Goal: Check status

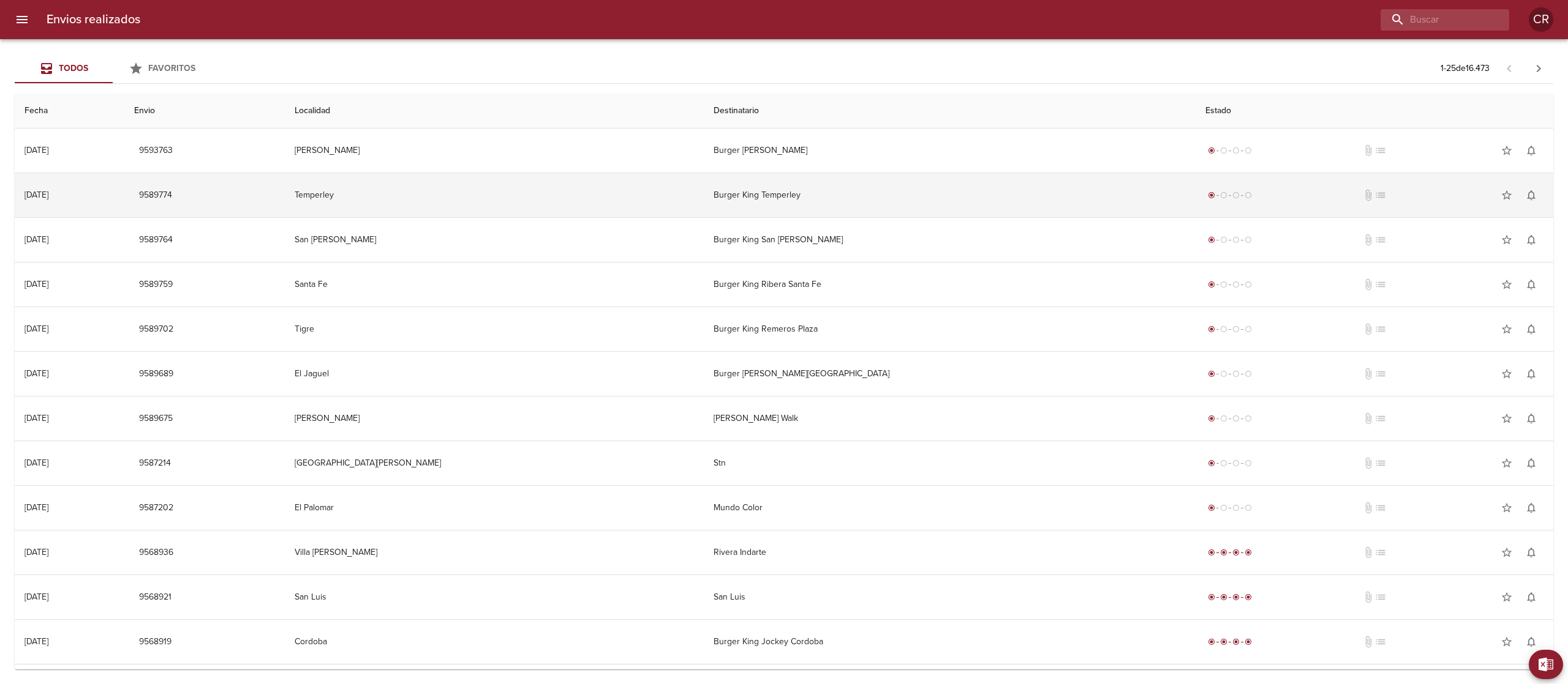
click at [704, 203] on td "Burger King Temperley" at bounding box center [950, 195] width 492 height 44
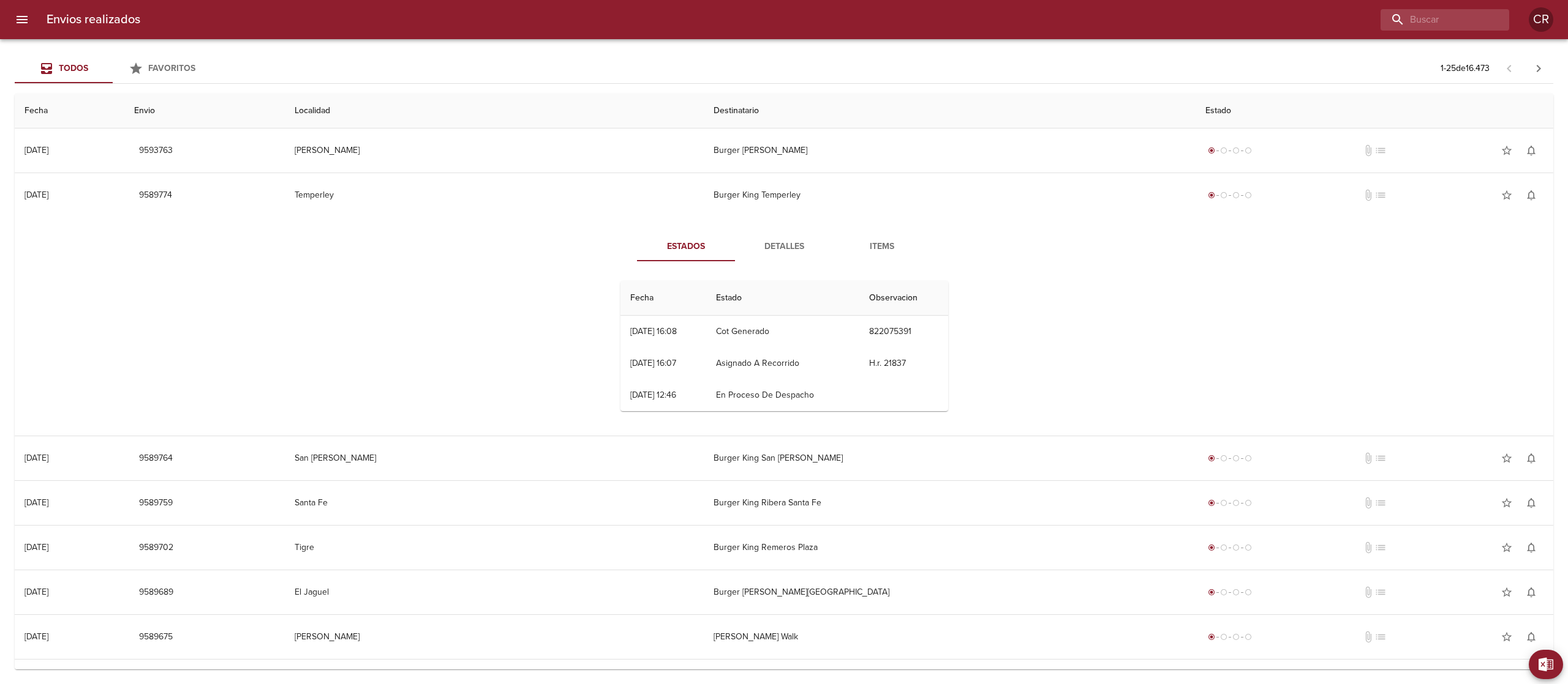
click at [394, 354] on div "Estados Detalles Items Fecha Estado Observacion 15/09 [DATE] 16:08 Cot Generado…" at bounding box center [784, 326] width 1519 height 218
click at [769, 246] on span "Detalles" at bounding box center [784, 247] width 84 height 16
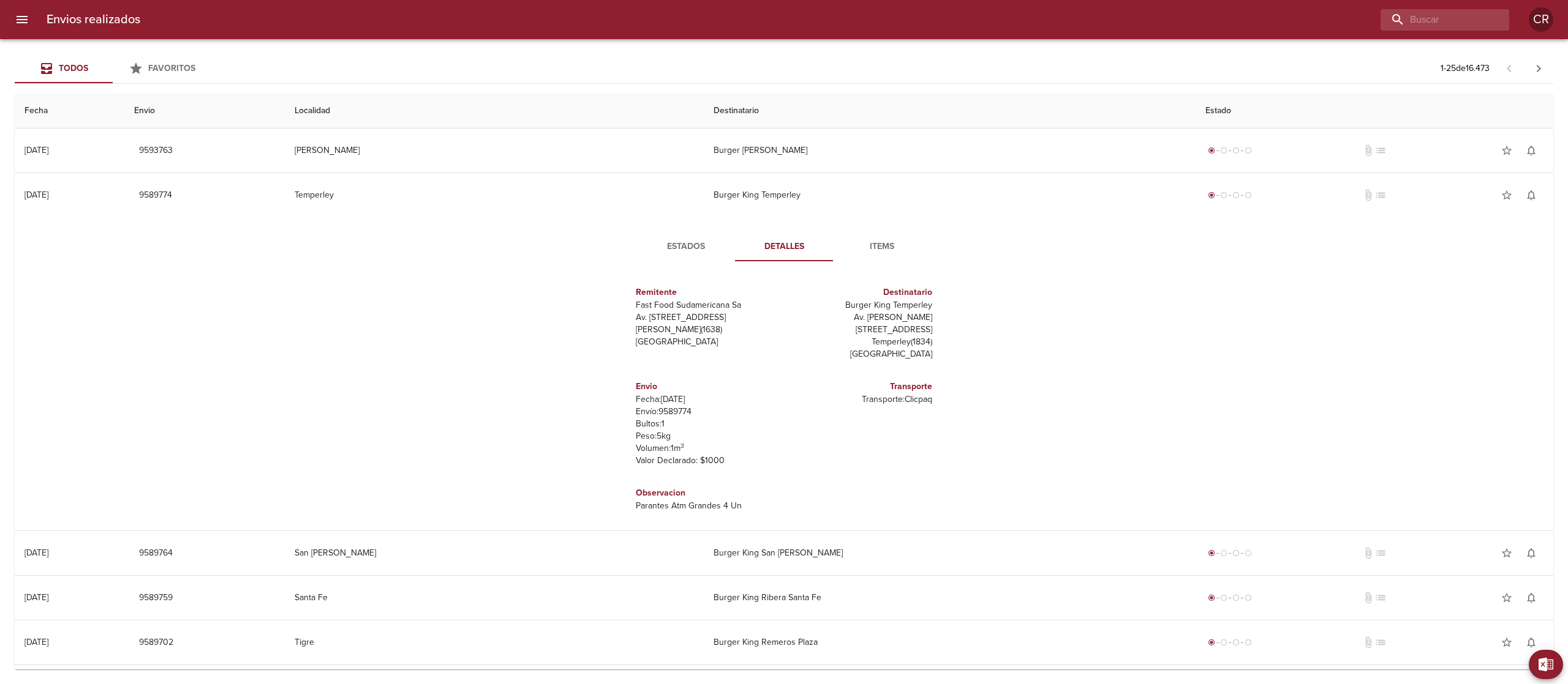
click at [674, 249] on span "Estados" at bounding box center [686, 247] width 84 height 16
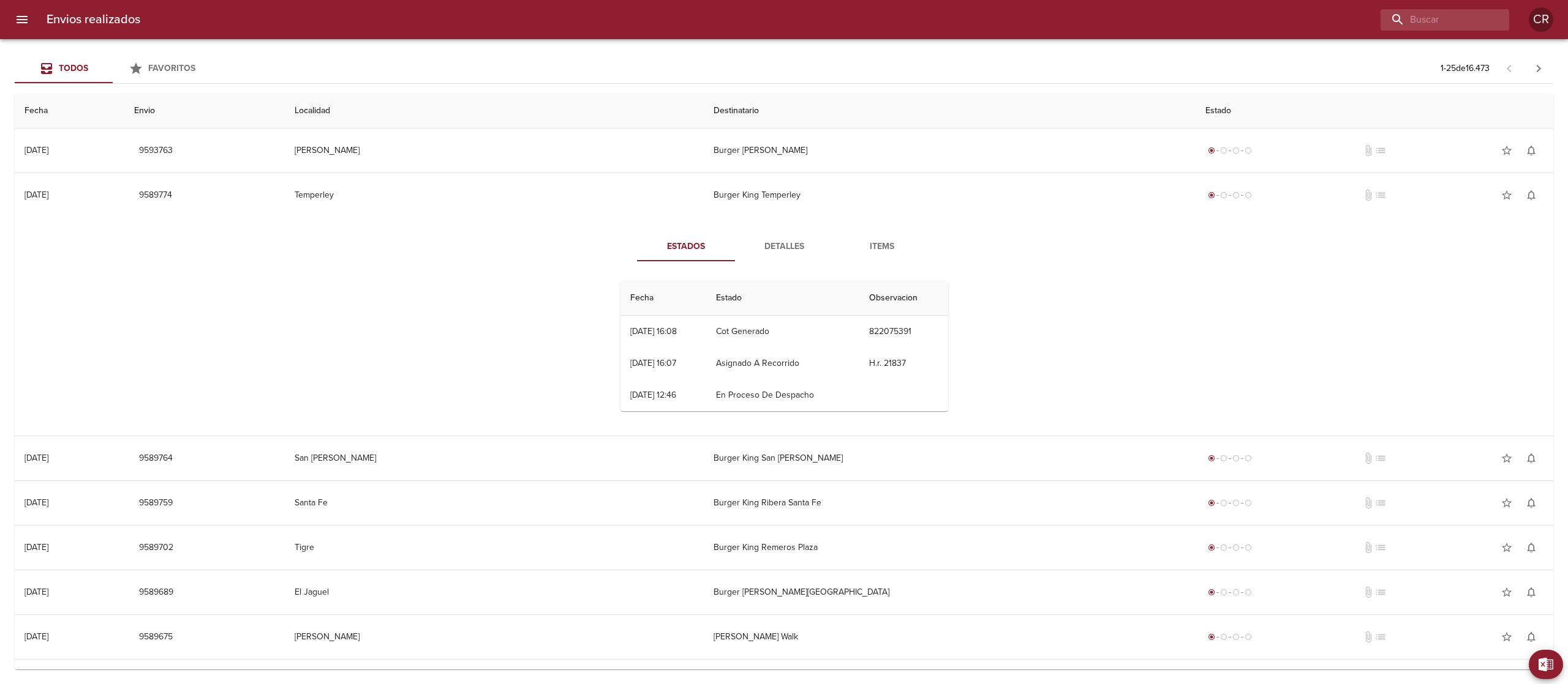
click at [442, 325] on div "Estados Detalles Items Fecha Estado Observacion 15/09 [DATE] 16:08 Cot Generado…" at bounding box center [784, 326] width 1519 height 218
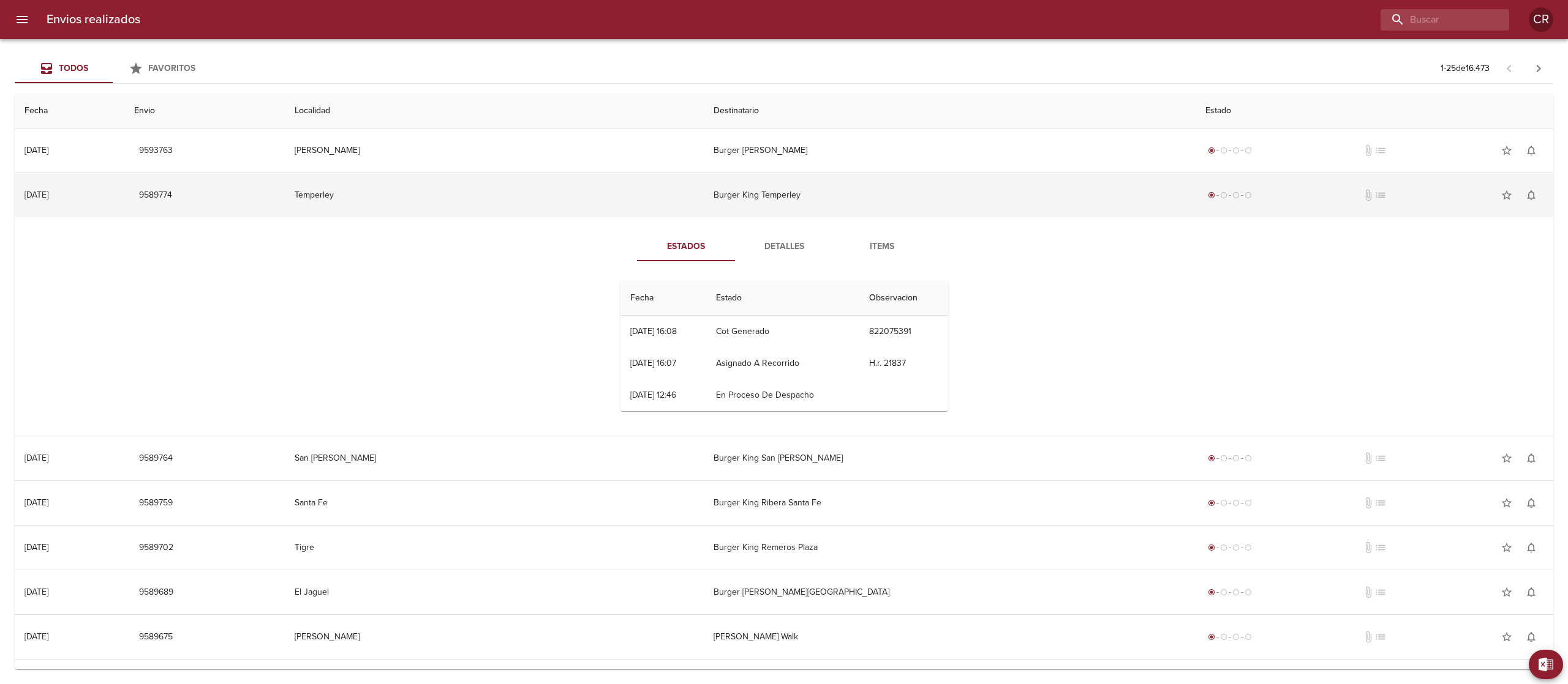
click at [729, 195] on td "Burger King Temperley" at bounding box center [950, 195] width 492 height 44
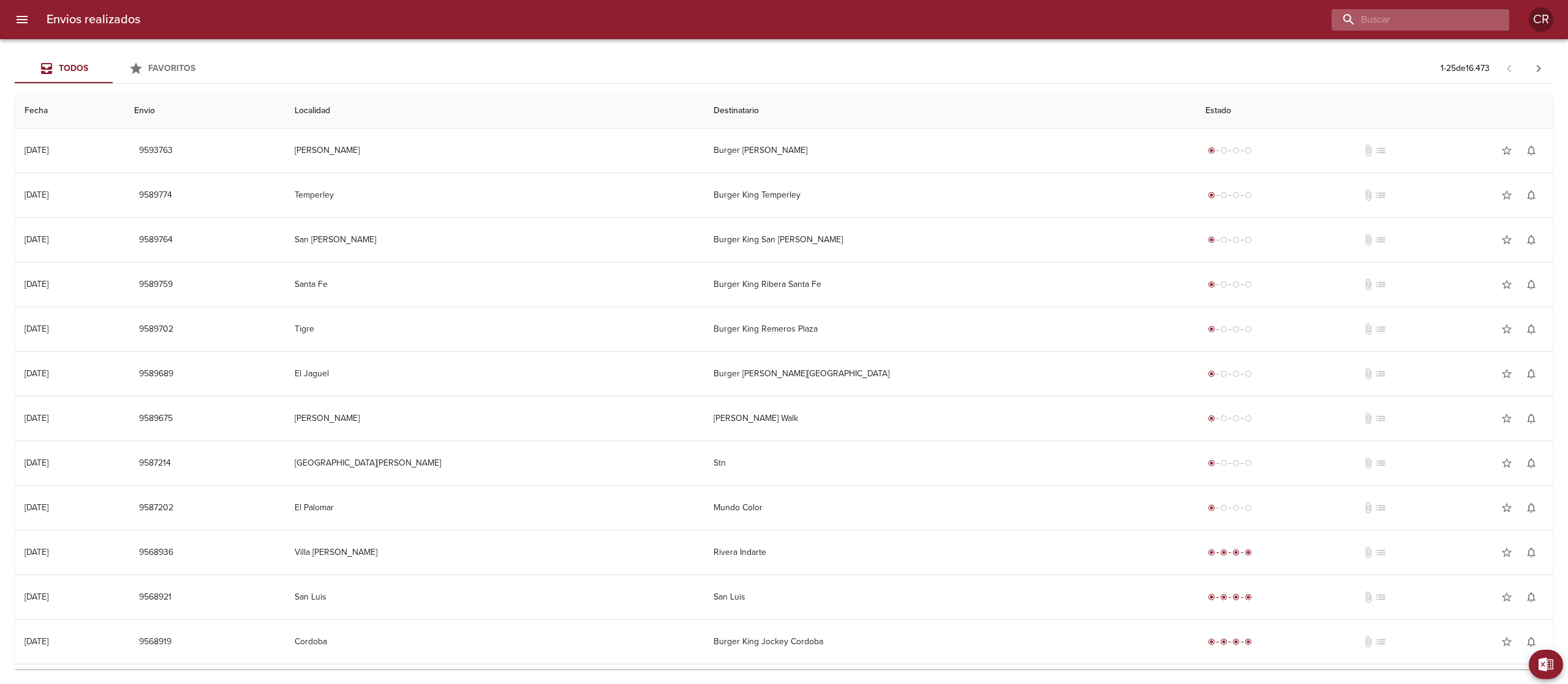
click at [1434, 22] on input "buscar" at bounding box center [1410, 20] width 157 height 21
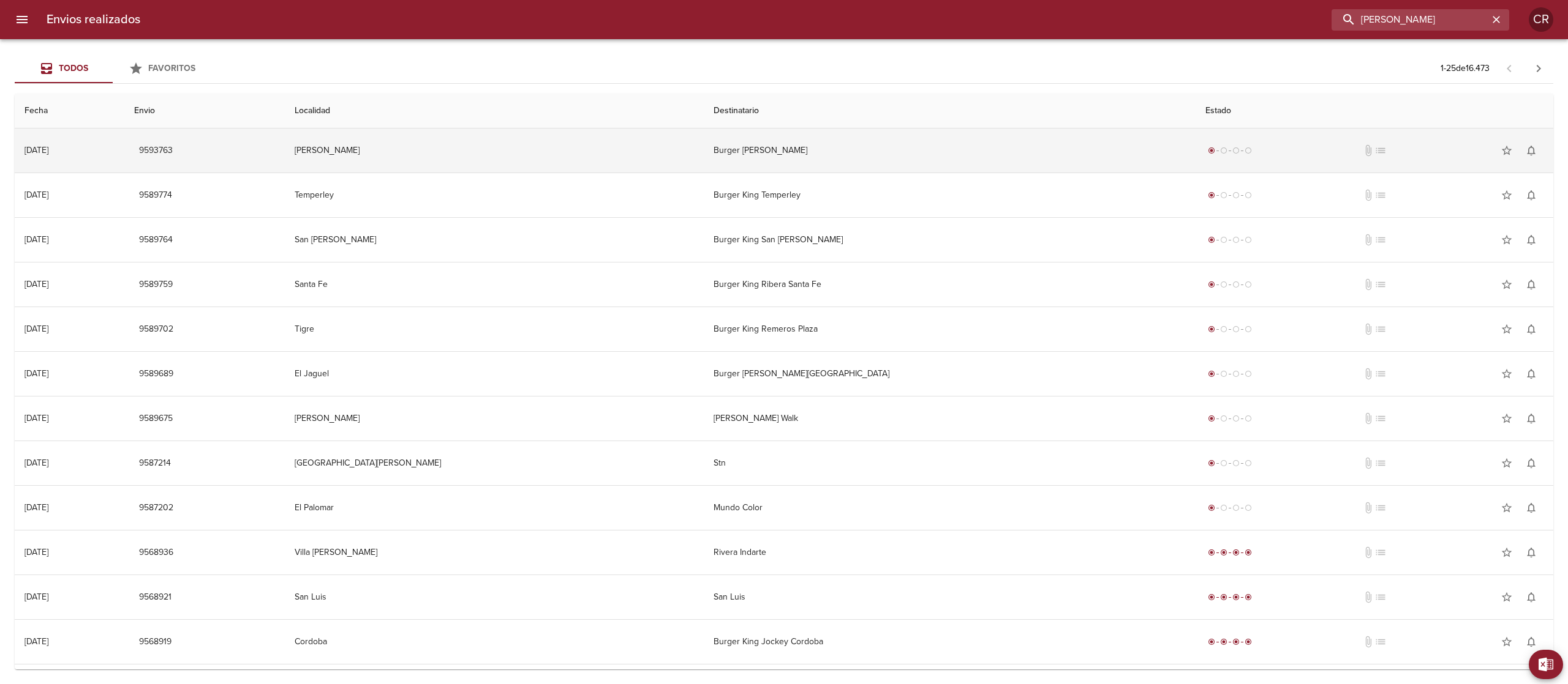
type input "[PERSON_NAME]"
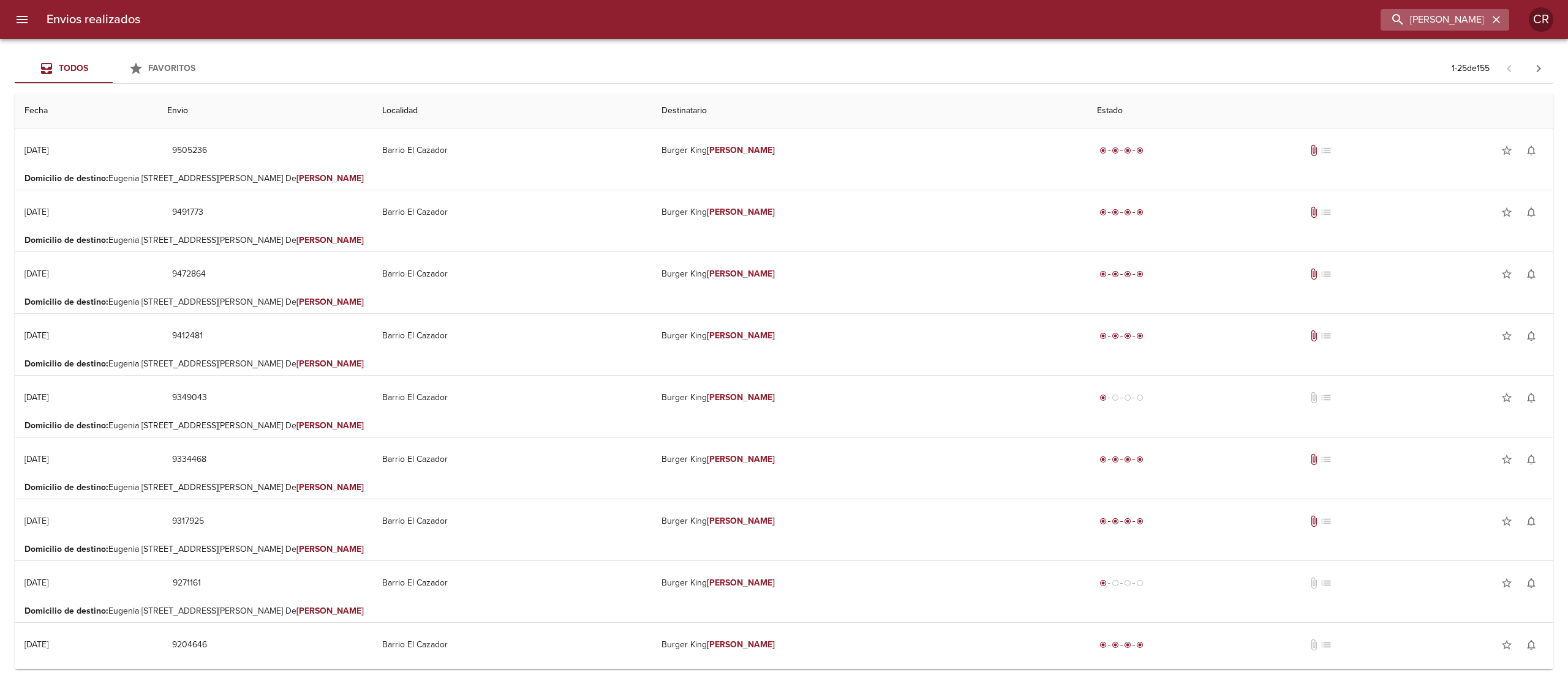
click at [1498, 19] on icon "button" at bounding box center [1496, 20] width 12 height 12
